Goal: Entertainment & Leisure: Consume media (video, audio)

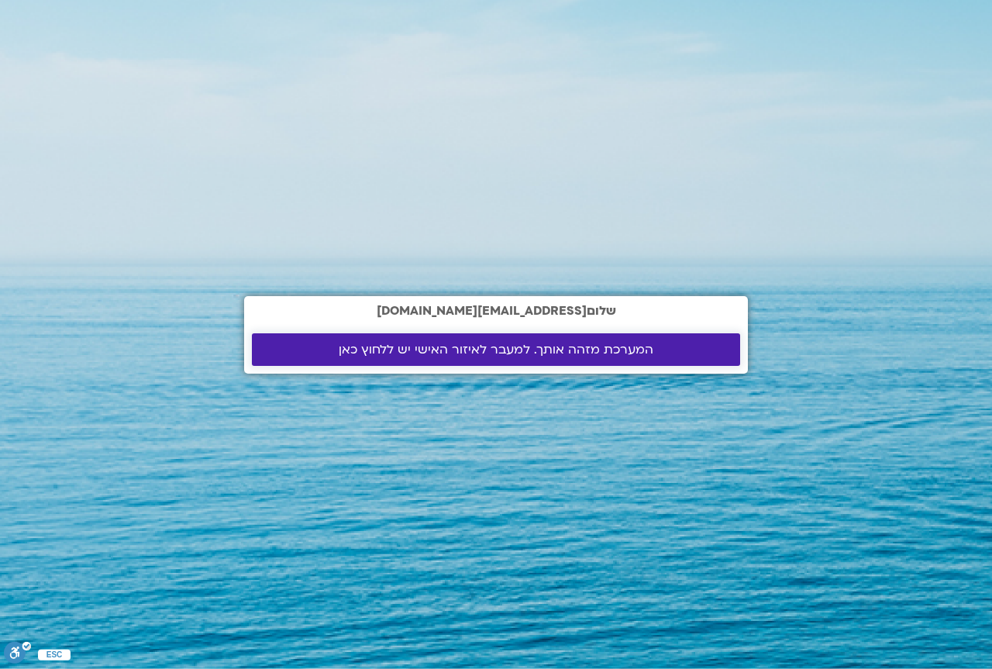
click at [541, 345] on span "המערכת מזהה אותך. למעבר לאיזור האישי יש ללחוץ כאן" at bounding box center [496, 349] width 315 height 14
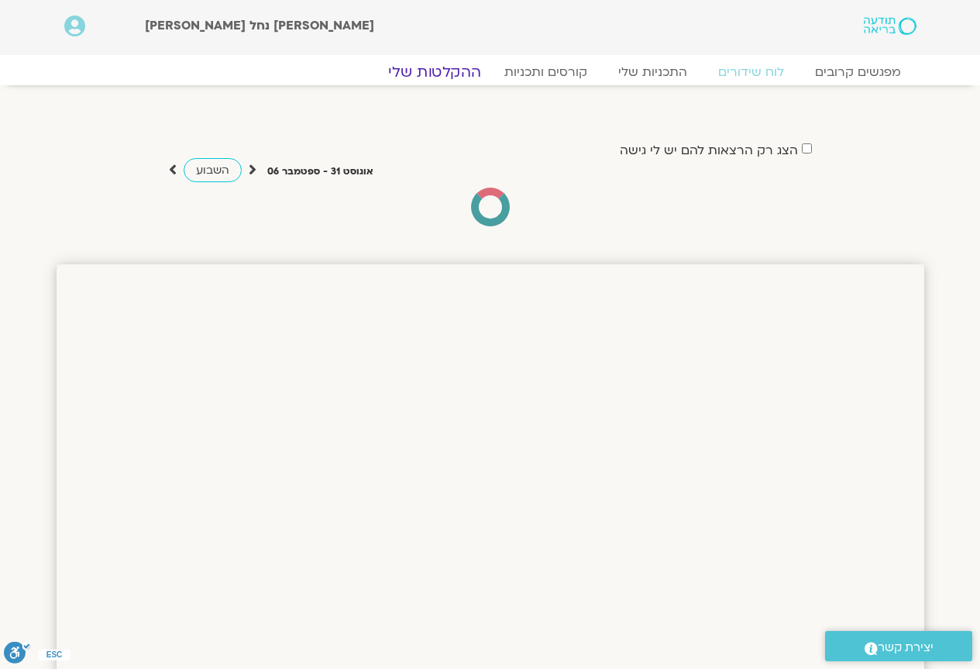
click at [461, 71] on link "ההקלטות שלי" at bounding box center [435, 72] width 130 height 19
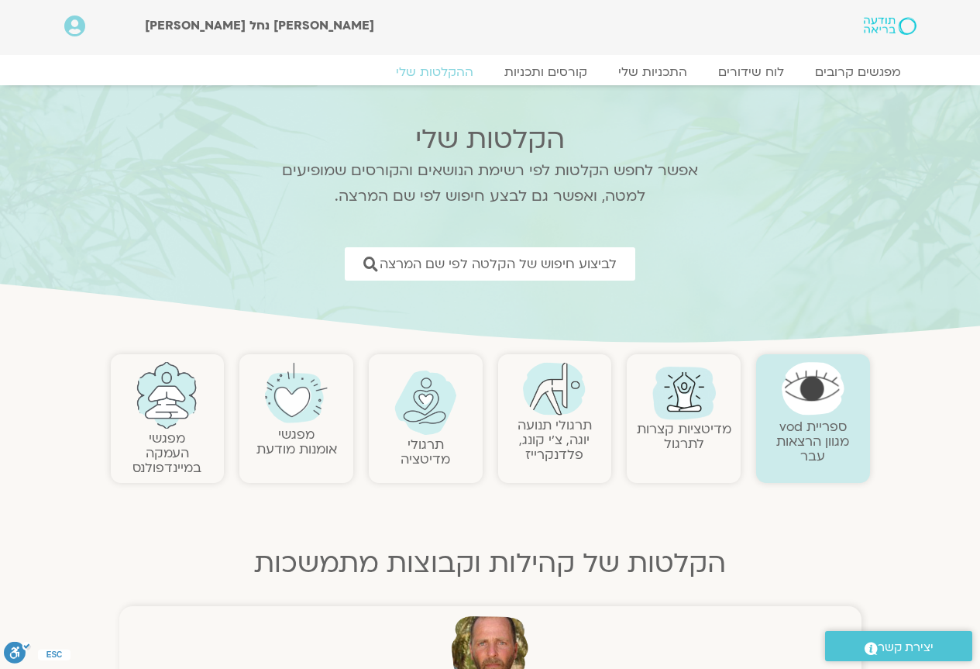
click at [548, 396] on img at bounding box center [554, 388] width 63 height 53
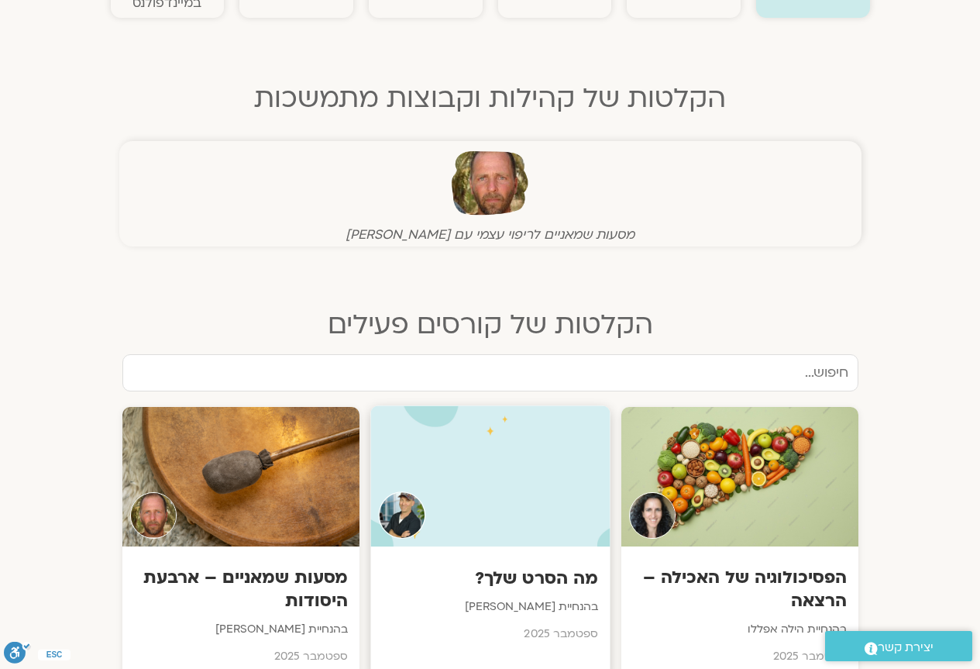
scroll to position [542, 0]
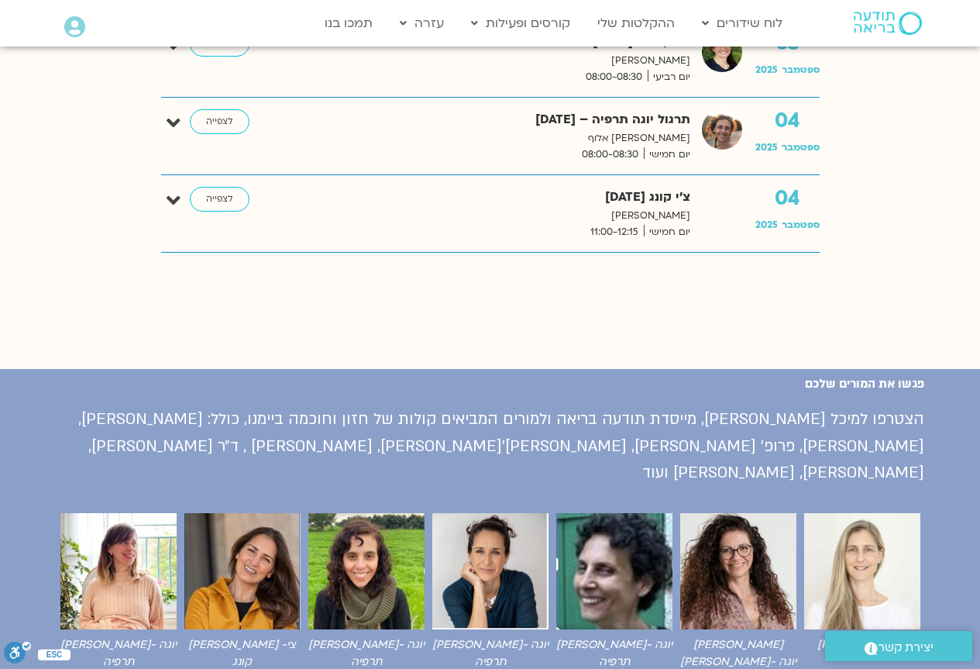
scroll to position [4686, 0]
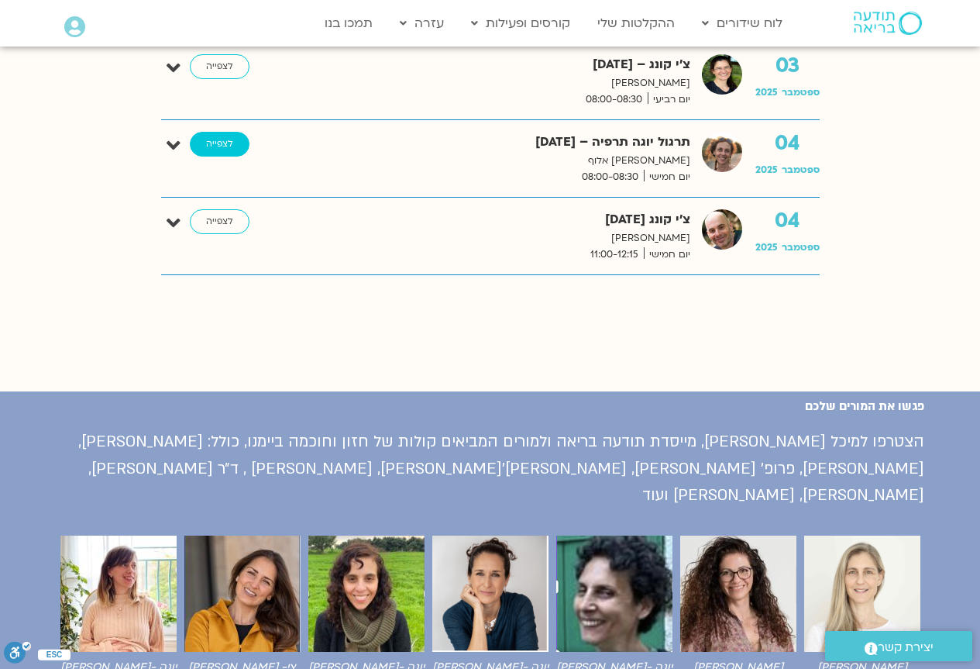
click at [227, 144] on link "לצפייה" at bounding box center [220, 144] width 60 height 25
